Goal: Use online tool/utility: Utilize a website feature to perform a specific function

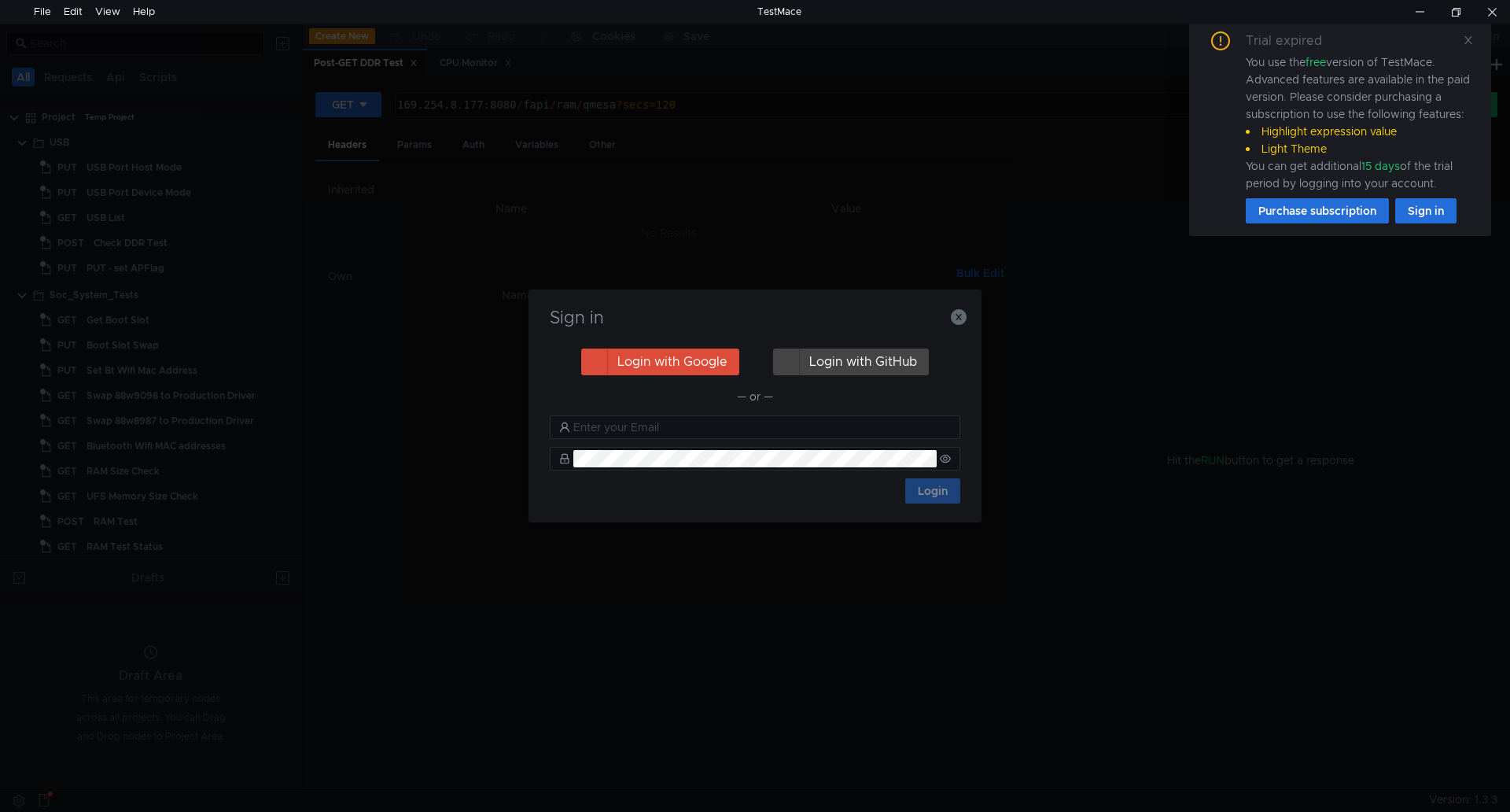
drag, startPoint x: 187, startPoint y: 210, endPoint x: 453, endPoint y: 230, distance: 266.8
click at [187, 210] on div "Sign in Login with Google Login with GitHub — or — Login" at bounding box center [755, 406] width 1510 height 812
click at [959, 316] on icon "button" at bounding box center [958, 316] width 16 height 16
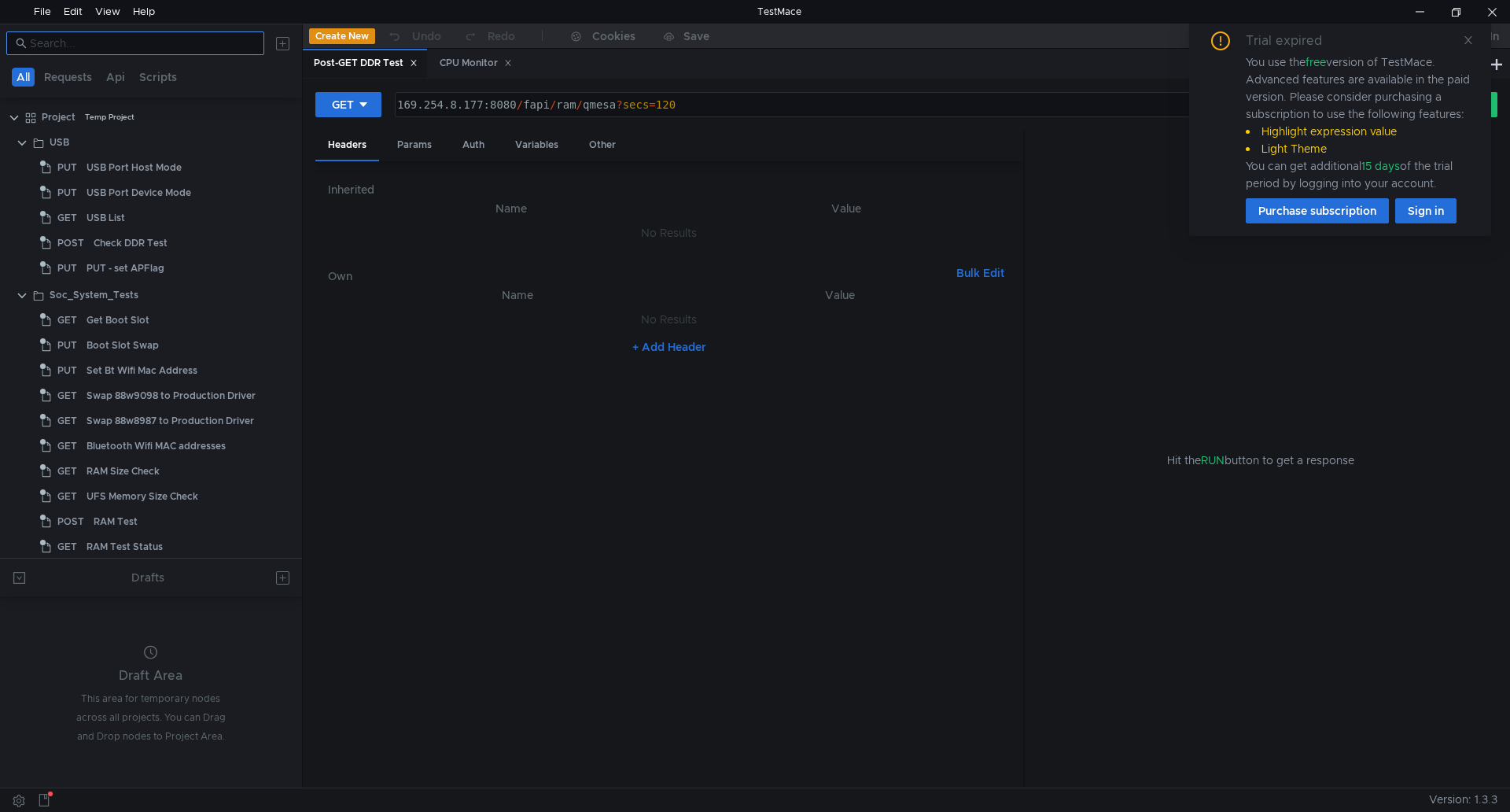
click at [49, 41] on input at bounding box center [143, 43] width 225 height 17
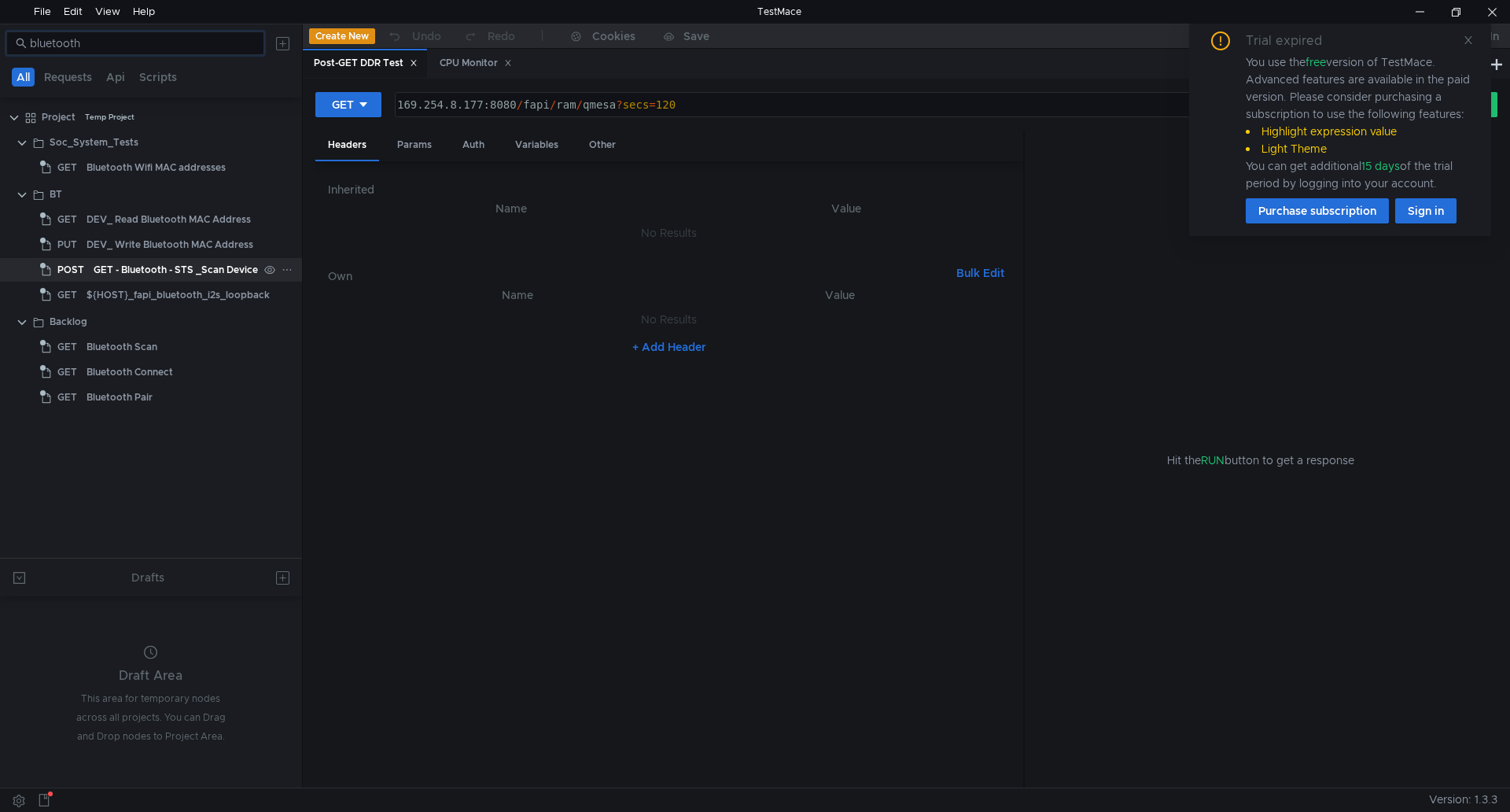
type input "bluetooth"
click at [213, 273] on div "GET - Bluetooth - STS _Scan Device" at bounding box center [176, 269] width 164 height 23
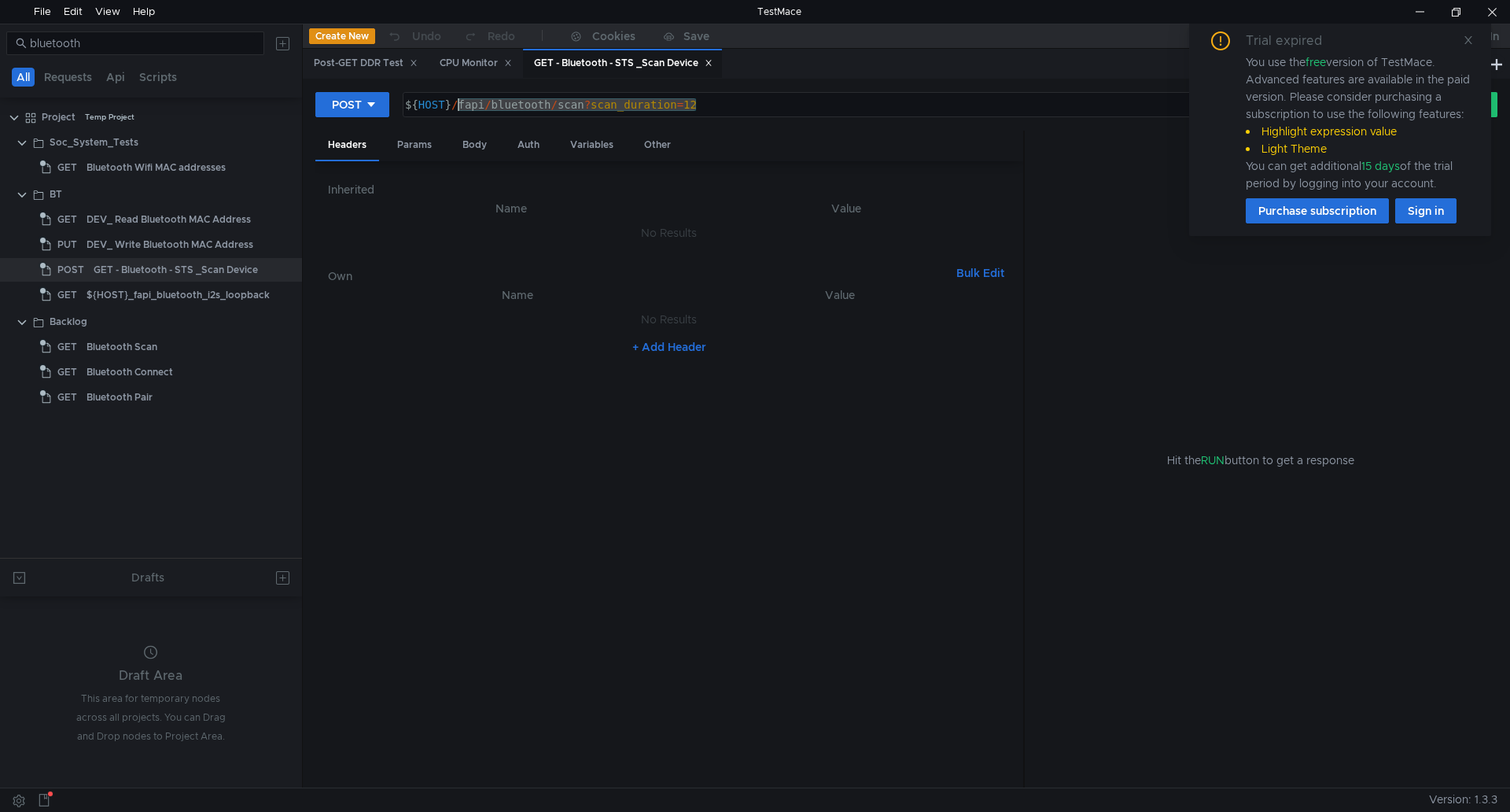
drag, startPoint x: 699, startPoint y: 104, endPoint x: 459, endPoint y: 107, distance: 240.0
click at [459, 107] on div "${ HOST } / fapi / bluetooth / scan ? scan_duration = 12" at bounding box center [894, 118] width 984 height 38
paste textarea "/device?timeout=30&device=A0:46:5A:30:AB:D3"
type textarea "${HOST}/fapi/bluetooth/scan/device?timeout=30&device=A0:46:5A:30:AB:D3"
click at [1477, 35] on div "Trial expired You use the free version of TestMace. Advanced features are avail…" at bounding box center [1340, 127] width 302 height 217
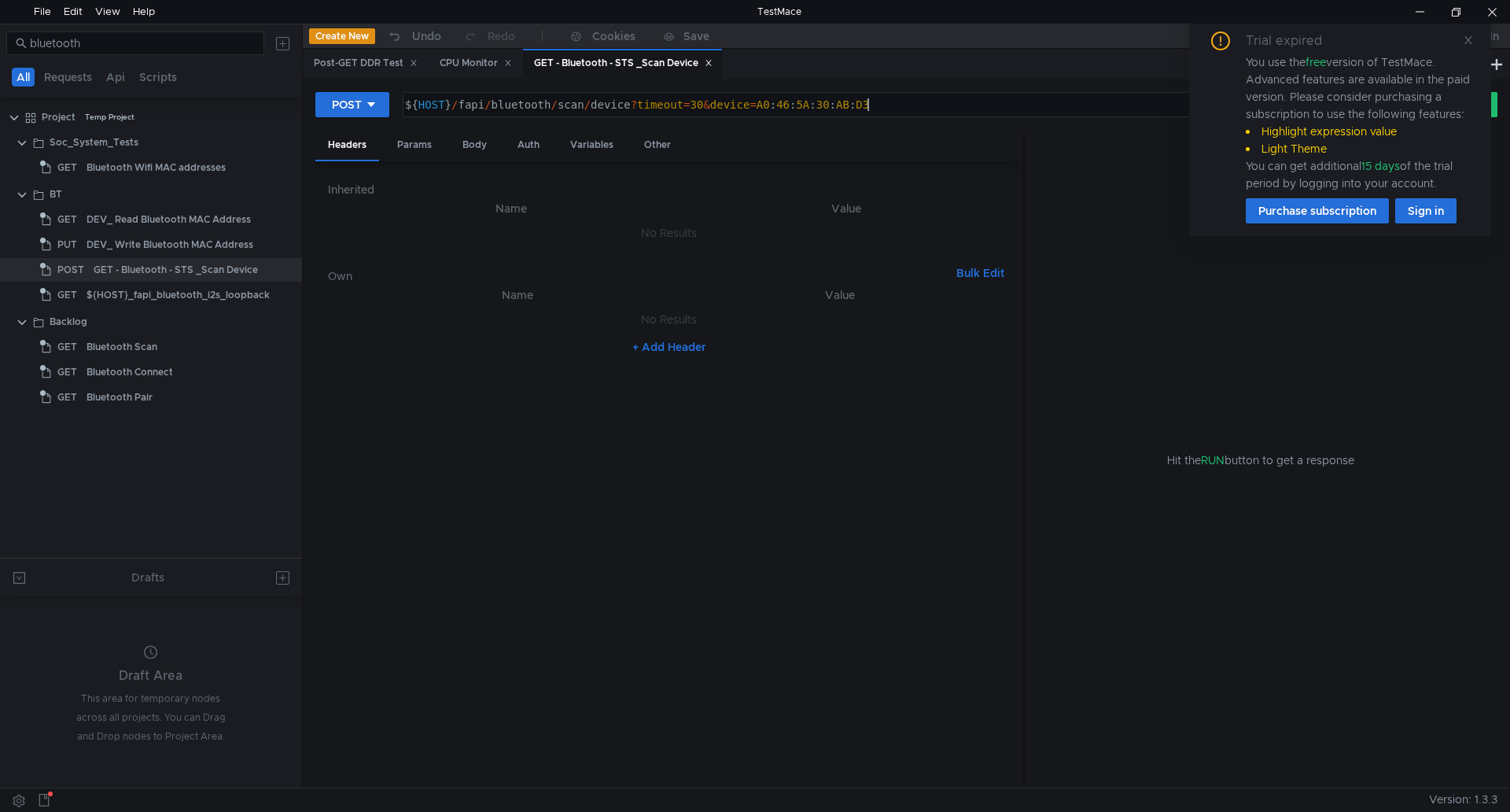
click at [1477, 35] on div "Trial expired You use the free version of TestMace. Advanced features are avail…" at bounding box center [1340, 127] width 302 height 217
click at [1472, 40] on icon at bounding box center [1468, 40] width 11 height 11
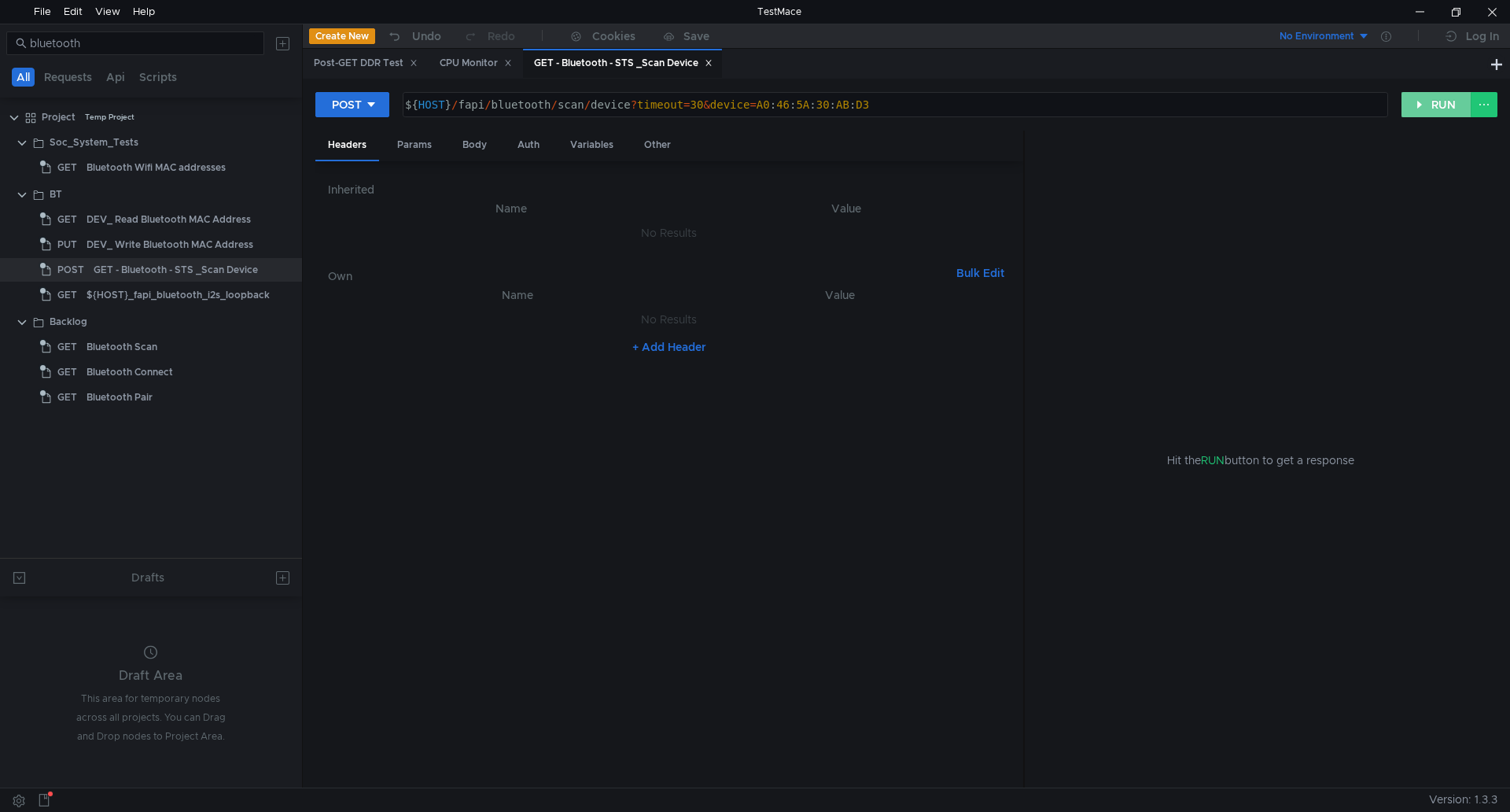
click at [1420, 100] on button "RUN" at bounding box center [1436, 104] width 70 height 25
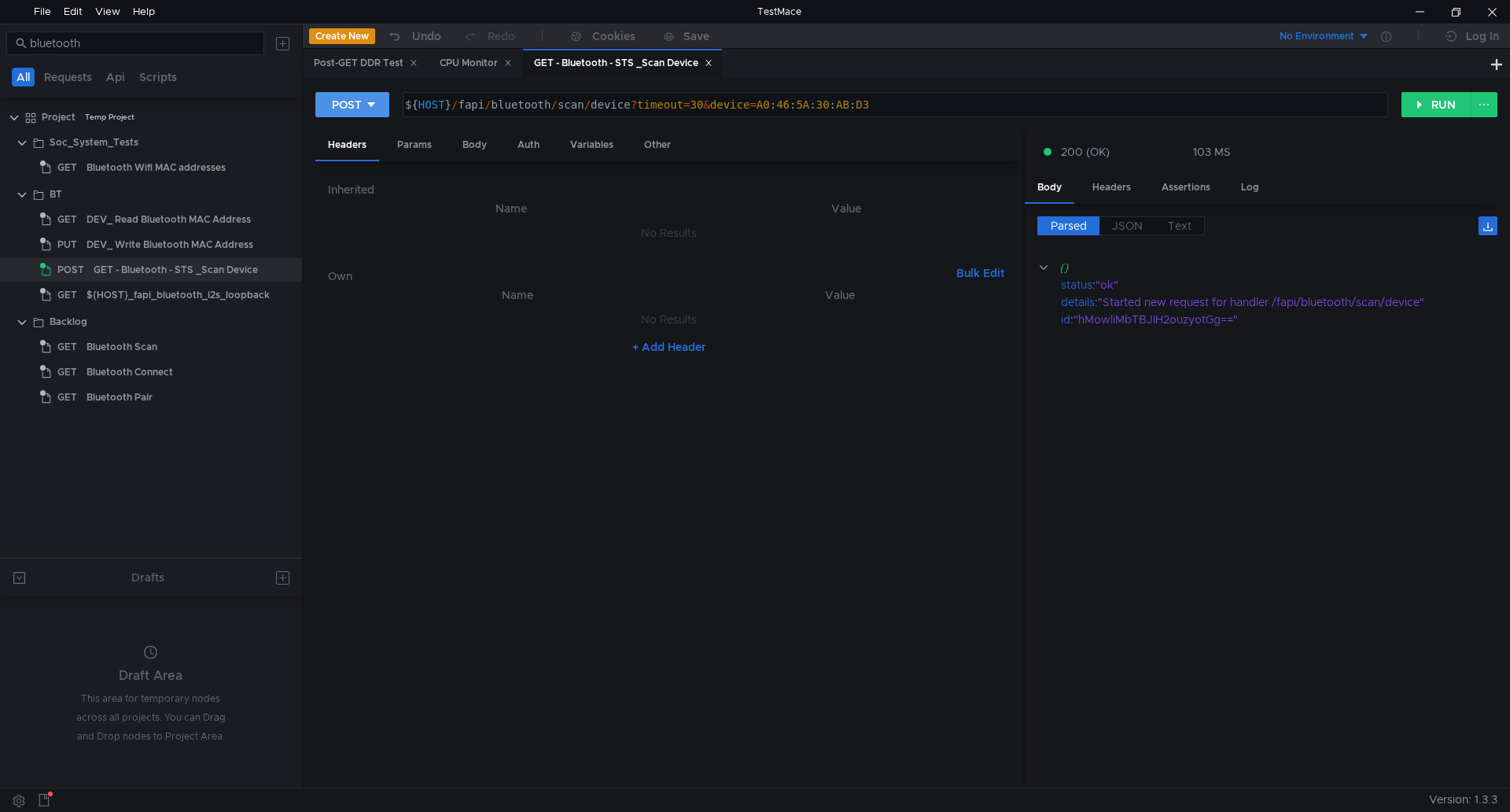
click at [355, 98] on div "POST" at bounding box center [347, 105] width 30 height 17
click at [351, 140] on li "GET" at bounding box center [352, 137] width 74 height 25
click at [1446, 102] on button "RUN" at bounding box center [1436, 104] width 70 height 25
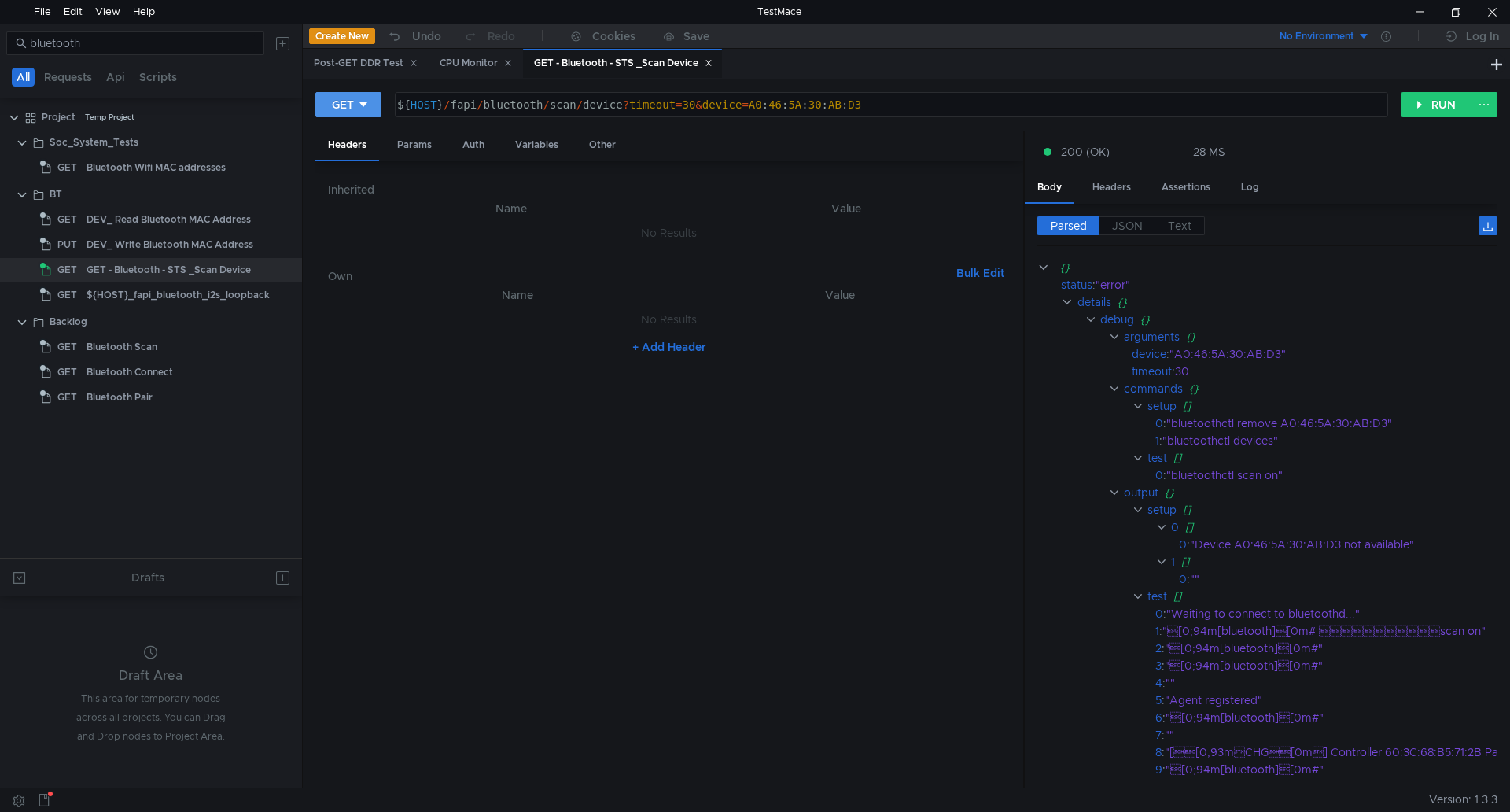
click at [349, 105] on div "GET" at bounding box center [342, 105] width 22 height 17
click at [745, 308] on div at bounding box center [755, 406] width 1510 height 812
click at [1482, 20] on div at bounding box center [1492, 11] width 36 height 23
